Goal: Transaction & Acquisition: Purchase product/service

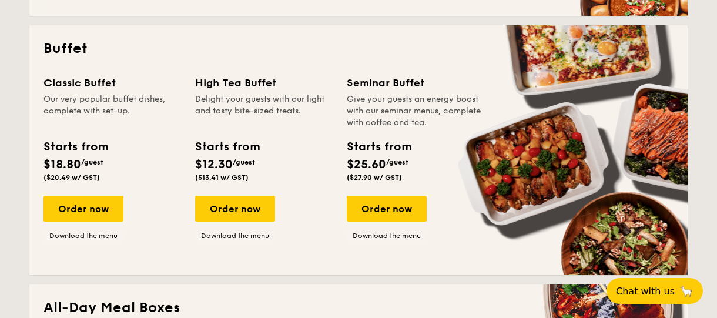
scroll to position [470, 0]
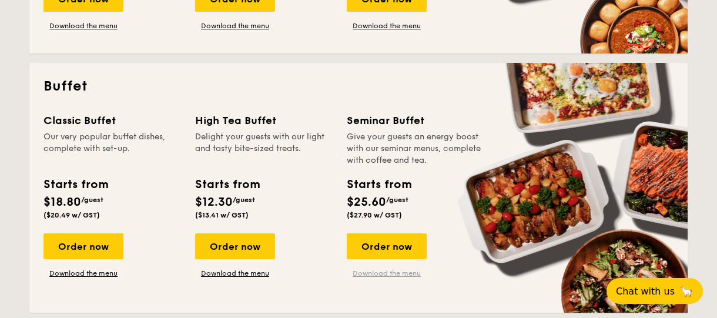
click at [386, 273] on link "Download the menu" at bounding box center [387, 273] width 80 height 9
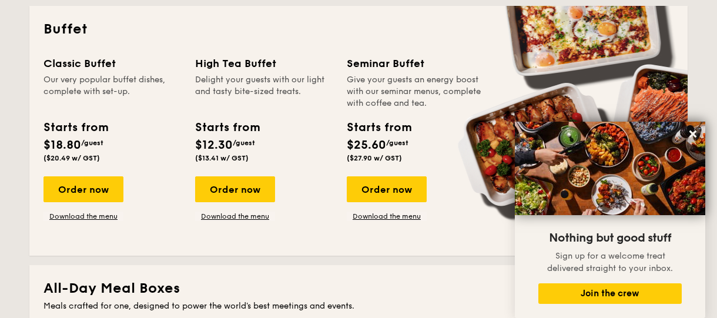
scroll to position [529, 0]
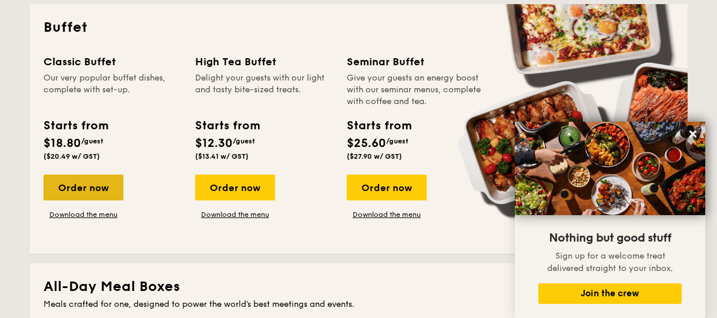
click at [70, 182] on div "Order now" at bounding box center [84, 188] width 80 height 26
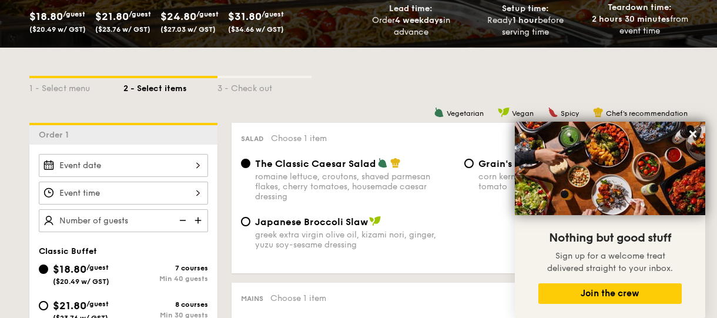
scroll to position [234, 0]
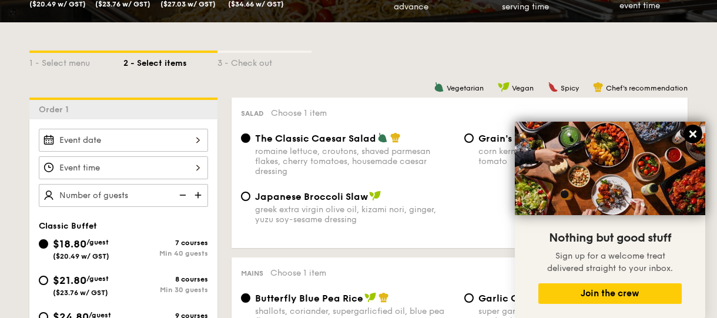
click at [697, 129] on icon at bounding box center [693, 134] width 11 height 11
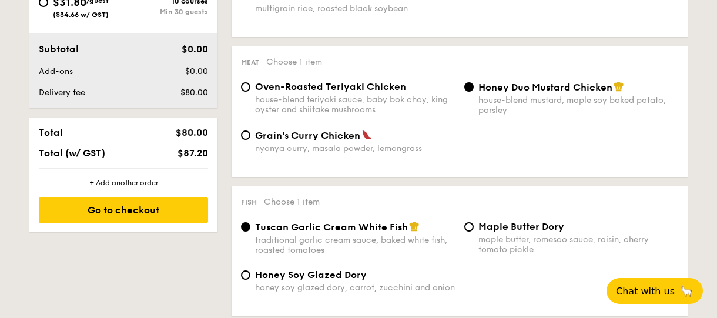
scroll to position [351, 0]
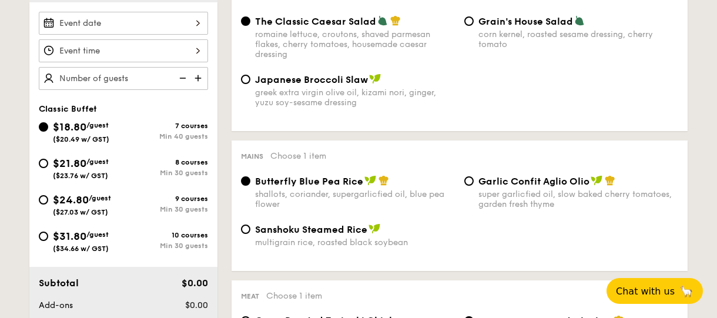
click at [49, 160] on div "$21.80 /guest ($23.76 w/ GST)" at bounding box center [81, 167] width 85 height 25
click at [48, 160] on input "$21.80 /guest ($23.76 w/ GST) 8 courses Min 30 guests" at bounding box center [43, 163] width 9 height 9
radio input "true"
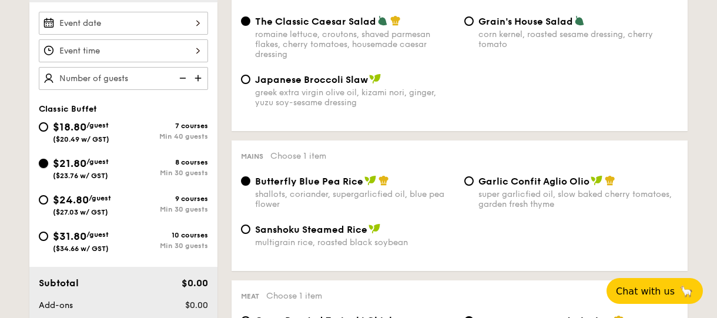
radio input "true"
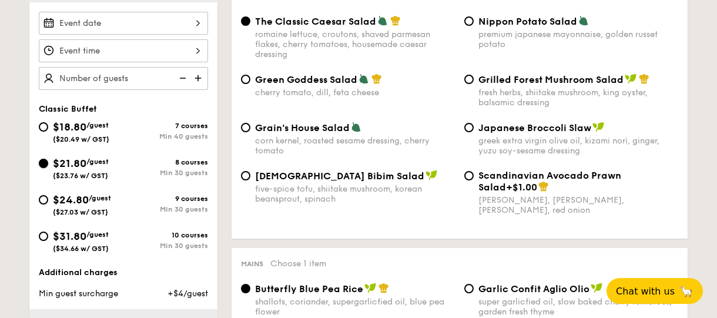
click at [42, 159] on input "$21.80 /guest ($23.76 w/ GST) 8 courses Min 30 guests" at bounding box center [43, 163] width 9 height 9
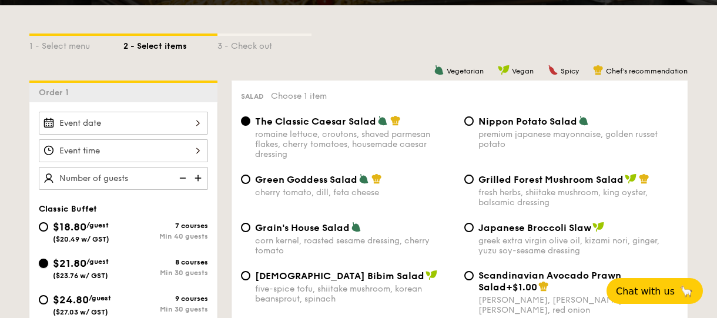
scroll to position [116, 0]
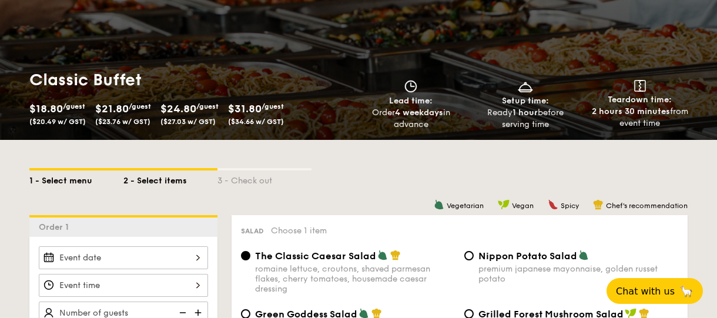
click at [43, 178] on div "1 - Select menu" at bounding box center [76, 179] width 94 height 16
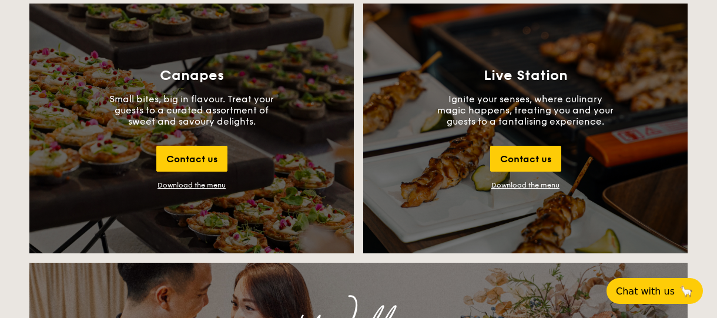
scroll to position [1294, 0]
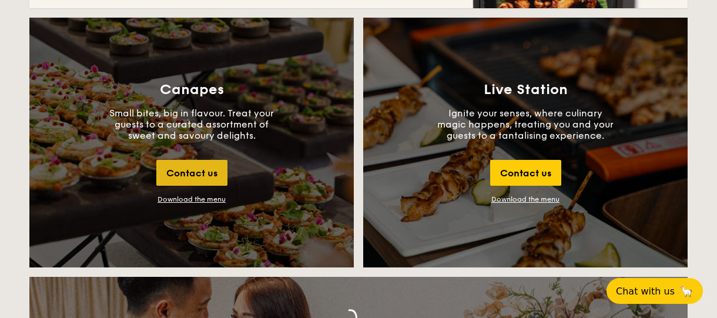
click at [186, 172] on div "Contact us" at bounding box center [191, 173] width 71 height 26
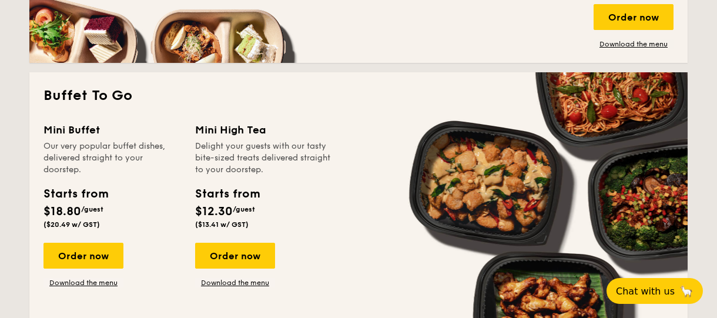
scroll to position [983, 0]
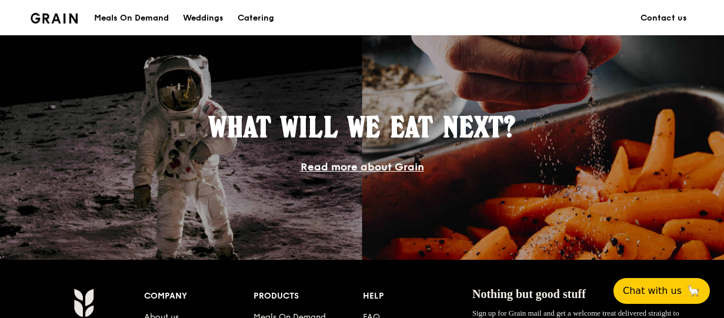
scroll to position [1059, 0]
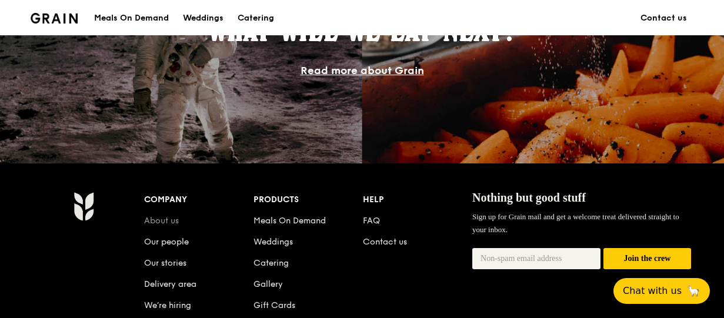
click at [159, 219] on link "About us" at bounding box center [161, 221] width 35 height 10
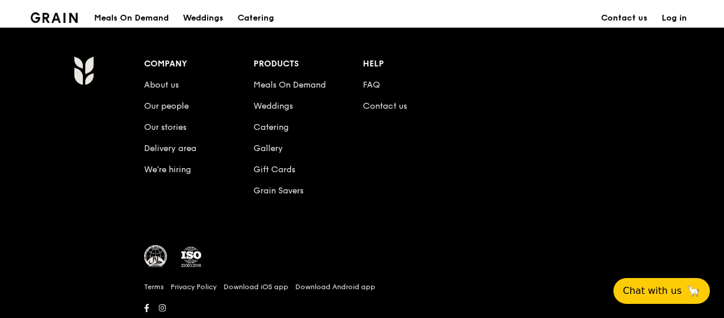
scroll to position [1294, 0]
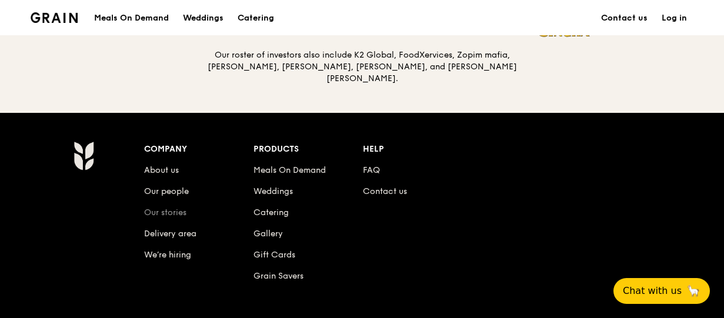
click at [158, 209] on link "Our stories" at bounding box center [165, 213] width 42 height 10
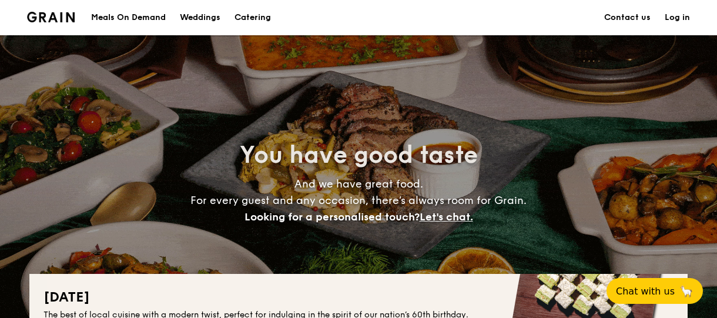
click at [452, 216] on span "Let's chat." at bounding box center [447, 217] width 54 height 13
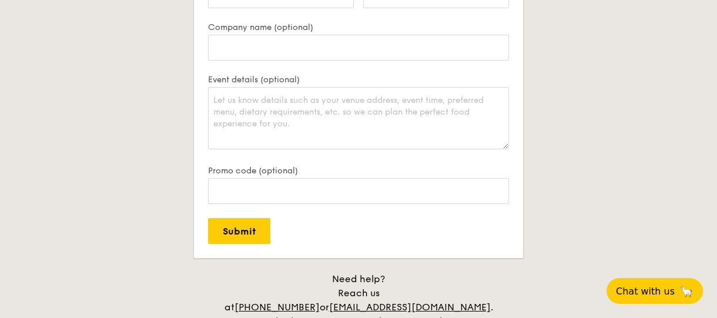
scroll to position [2512, 0]
